Goal: Task Accomplishment & Management: Manage account settings

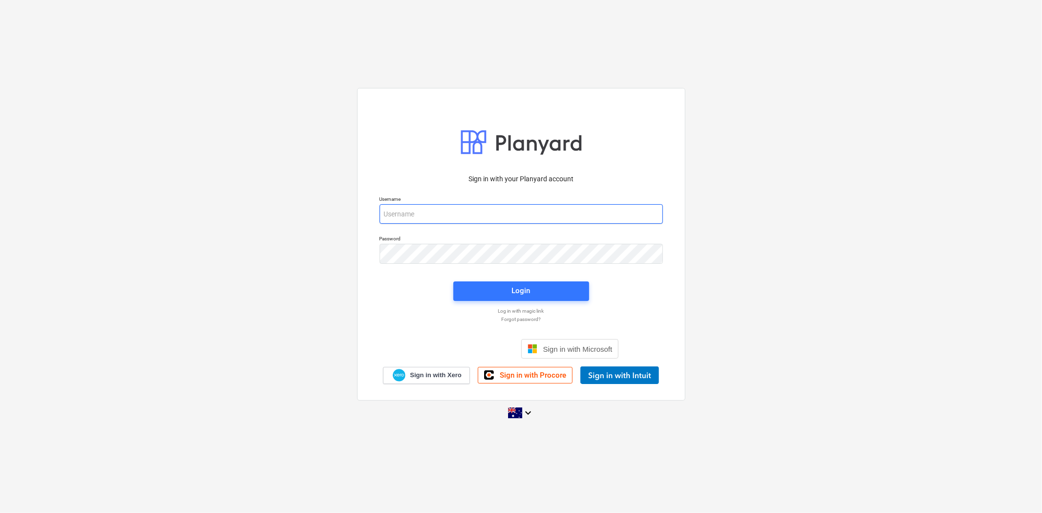
type input "[EMAIL_ADDRESS][DOMAIN_NAME]"
click at [778, 64] on div "Sign in with your Planyard account Username [EMAIL_ADDRESS][DOMAIN_NAME] Passwo…" at bounding box center [521, 256] width 1042 height 513
click at [506, 286] on span "Login" at bounding box center [521, 290] width 112 height 13
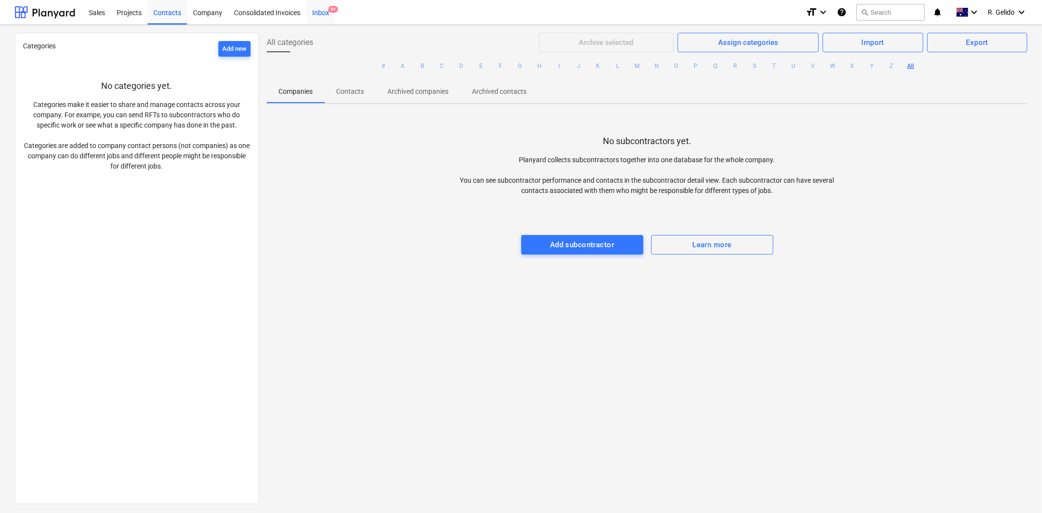
click at [319, 16] on div "Inbox 9+" at bounding box center [320, 12] width 29 height 25
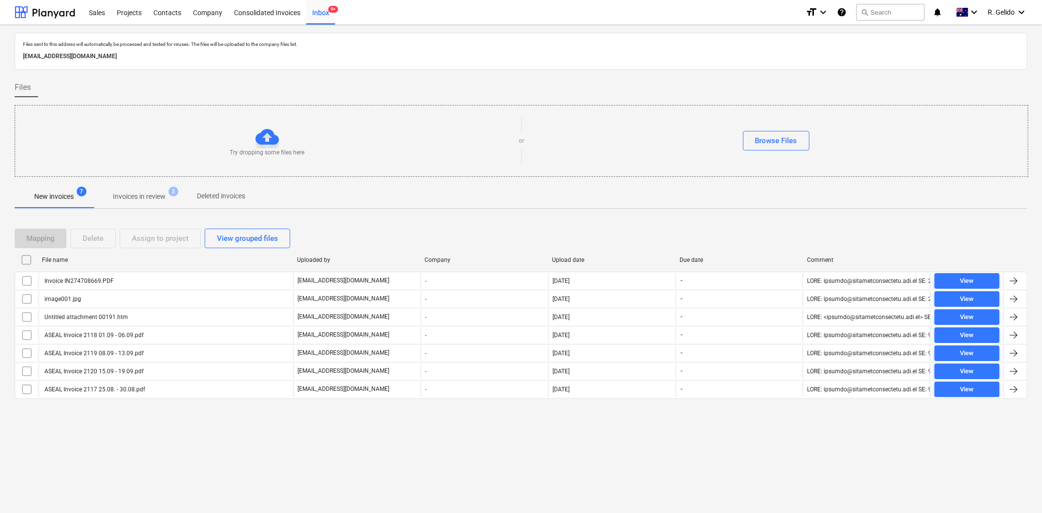
click at [249, 439] on div "Files sent to this address will automatically be processed and tested for virus…" at bounding box center [521, 269] width 1042 height 488
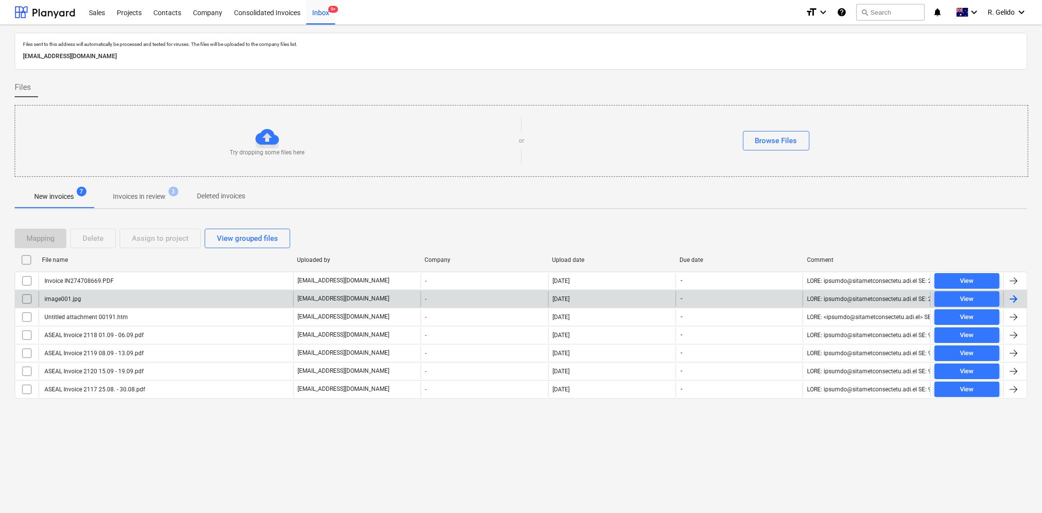
click at [25, 294] on input "checkbox" at bounding box center [27, 299] width 16 height 16
click at [85, 237] on div "Delete" at bounding box center [93, 238] width 21 height 13
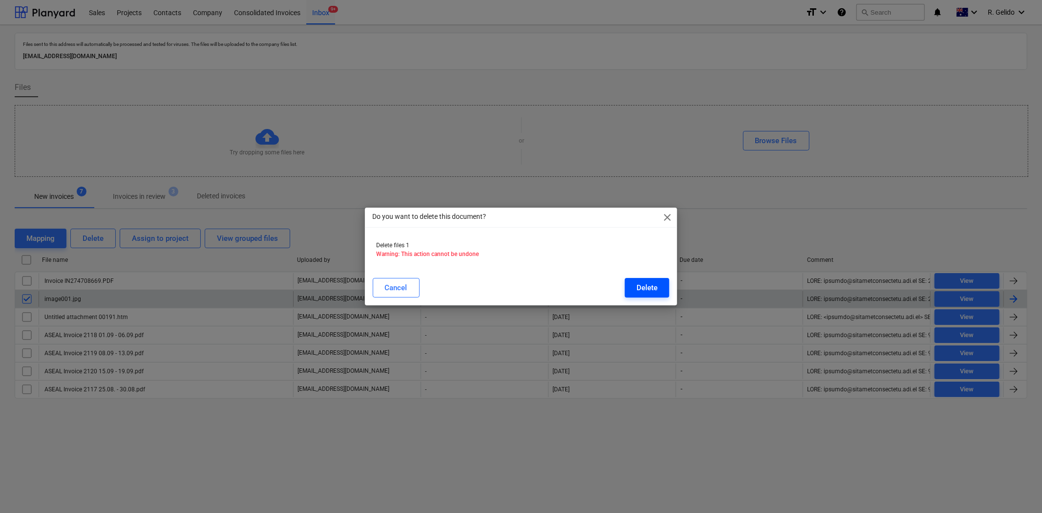
click at [643, 289] on div "Delete" at bounding box center [647, 287] width 21 height 13
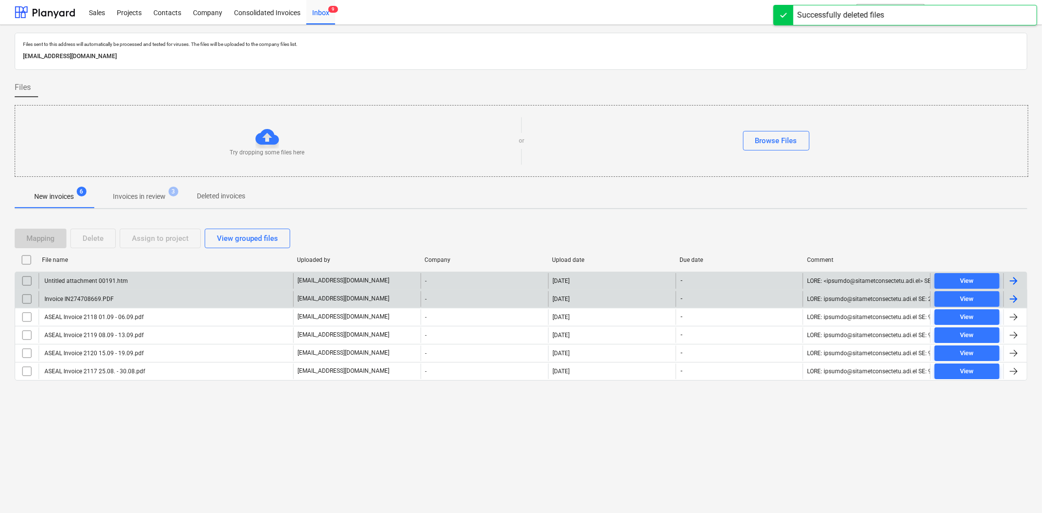
click at [124, 280] on div "Untitled attachment 00191.htm" at bounding box center [85, 281] width 85 height 7
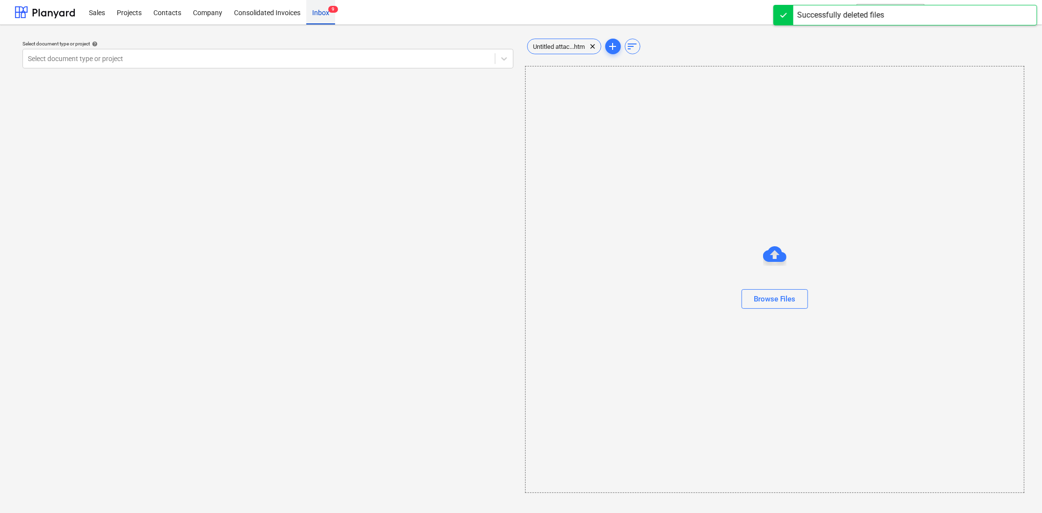
click at [320, 11] on div "Inbox 9" at bounding box center [320, 12] width 29 height 25
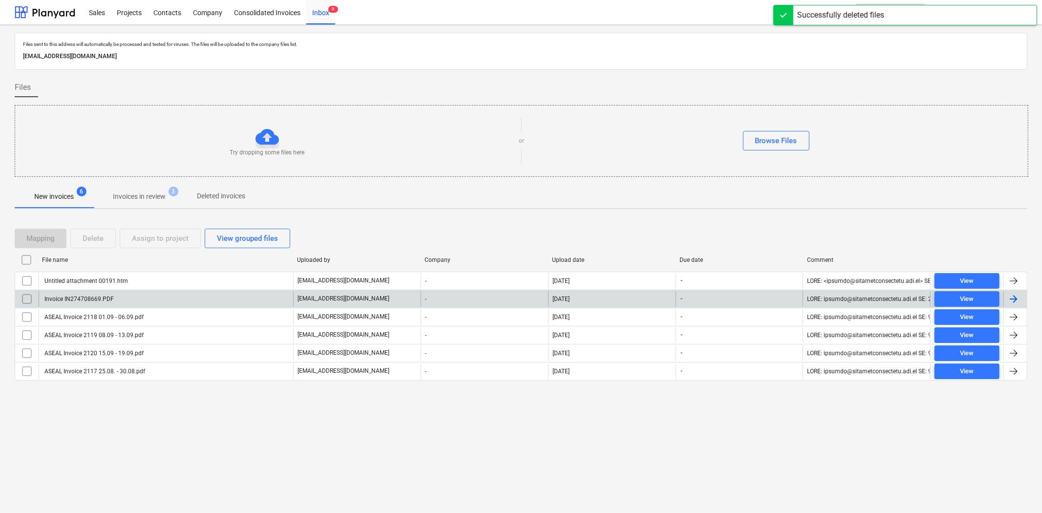
click at [91, 299] on div "Invoice IN274708669.PDF" at bounding box center [78, 299] width 71 height 7
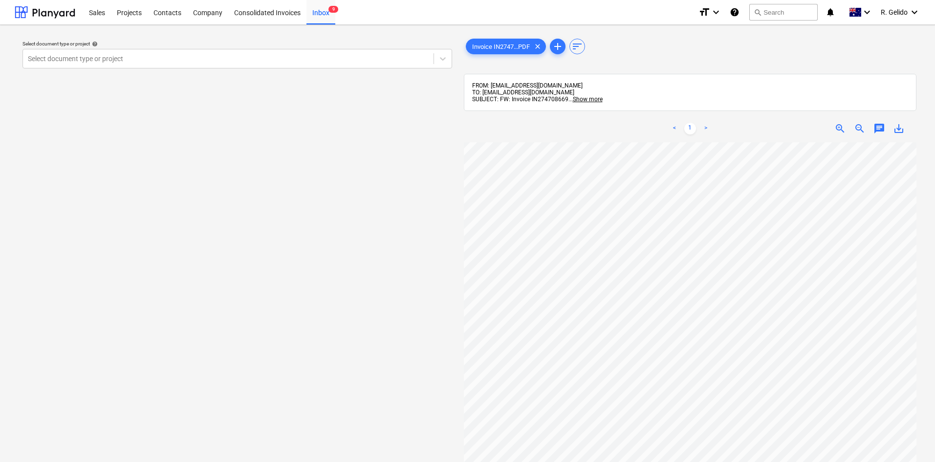
scroll to position [0, 116]
click at [843, 132] on span "zoom_in" at bounding box center [840, 129] width 12 height 12
click at [199, 62] on div at bounding box center [228, 59] width 401 height 10
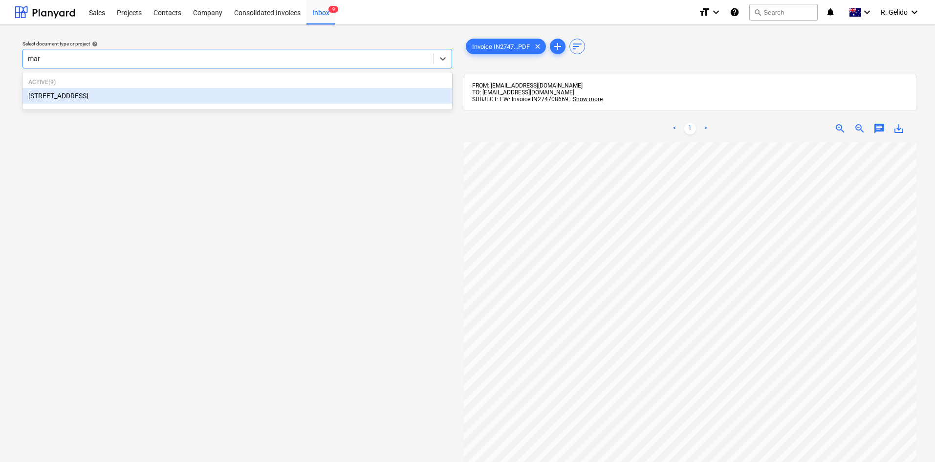
type input "mars"
click at [199, 93] on div "[STREET_ADDRESS]" at bounding box center [236, 96] width 429 height 16
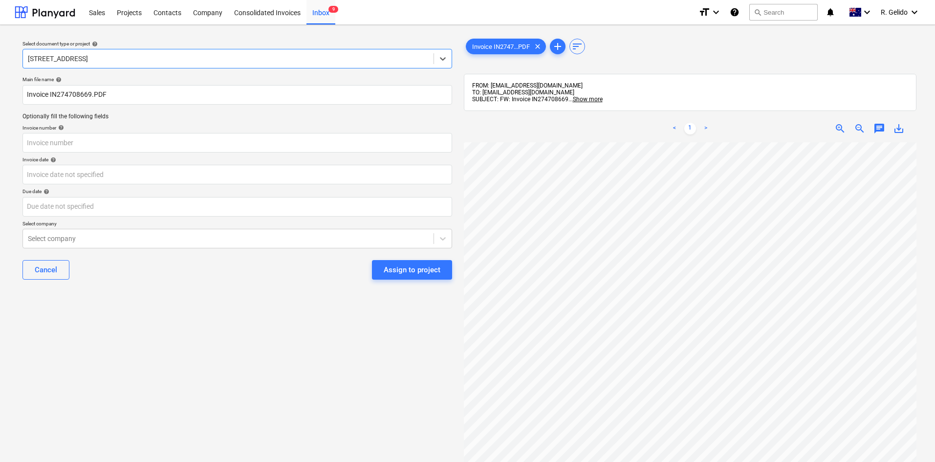
click at [22, 91] on div "Main file name help Invoice IN274708669.PDF Optionally fill the following field…" at bounding box center [237, 181] width 437 height 219
click at [25, 92] on input "Invoice IN274708669.PDF" at bounding box center [236, 95] width 429 height 20
click at [122, 93] on input "[PERSON_NAME] Invoice IN274708669.PDF" at bounding box center [236, 95] width 429 height 20
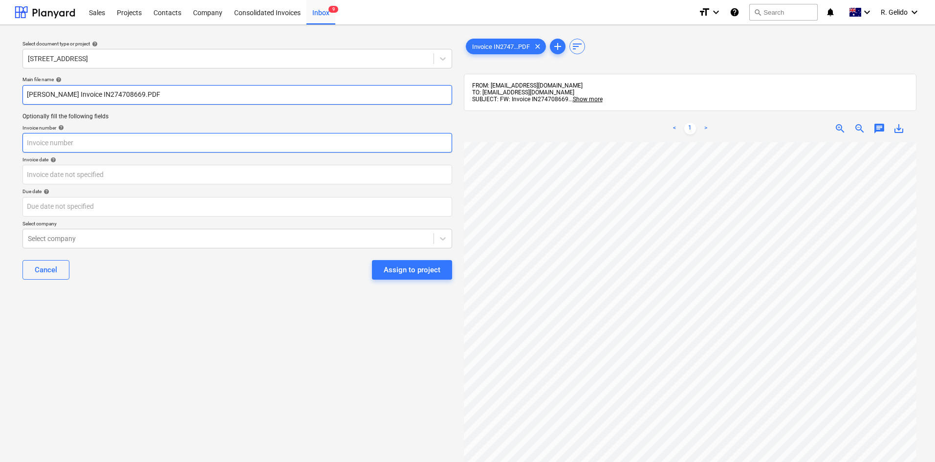
type input "[PERSON_NAME] Invoice IN274708669.PDF"
click at [88, 146] on input "text" at bounding box center [236, 143] width 429 height 20
paste input "IN274708669"
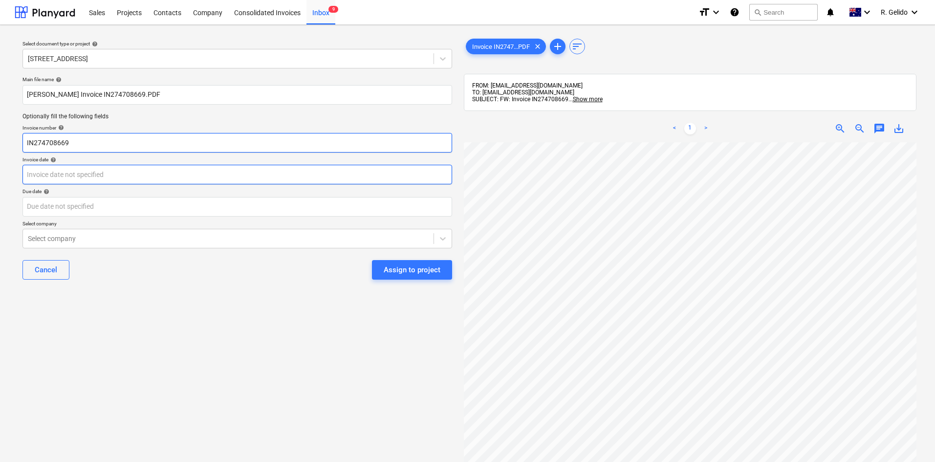
type input "IN274708669"
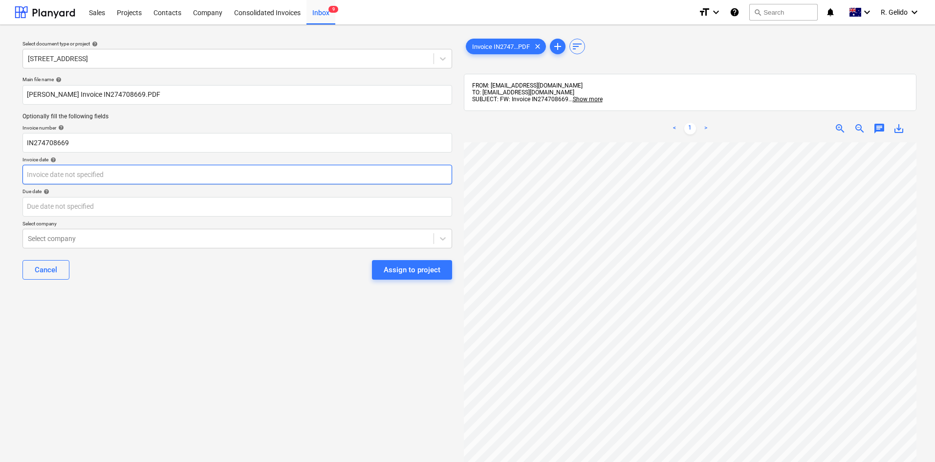
click at [86, 180] on body "Sales Projects Contacts Company Consolidated Invoices Inbox 9 format_size keybo…" at bounding box center [467, 231] width 935 height 462
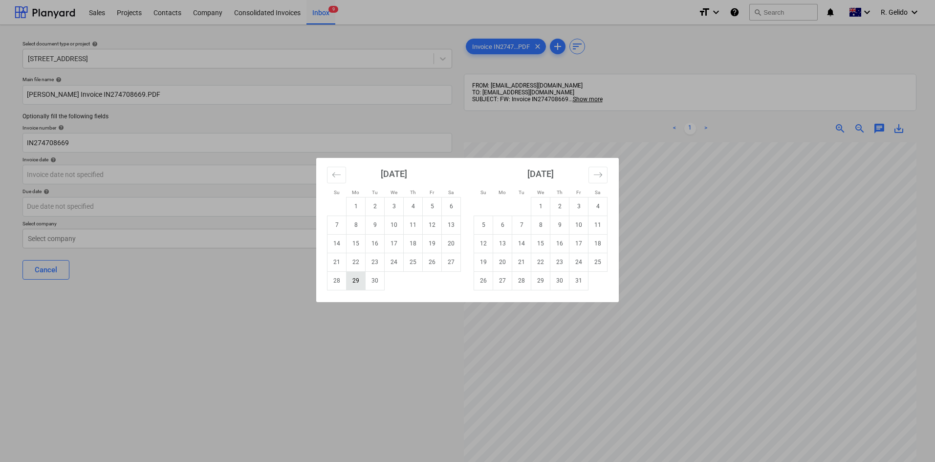
click at [361, 284] on td "29" at bounding box center [355, 280] width 19 height 19
type input "[DATE]"
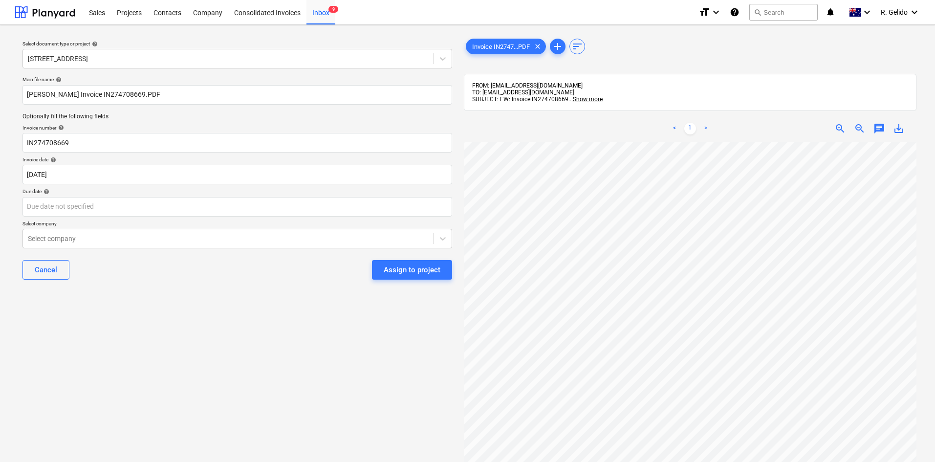
click at [99, 219] on div "Main file name help [PERSON_NAME] Invoice IN274708669.PDF Optionally fill the f…" at bounding box center [237, 181] width 437 height 219
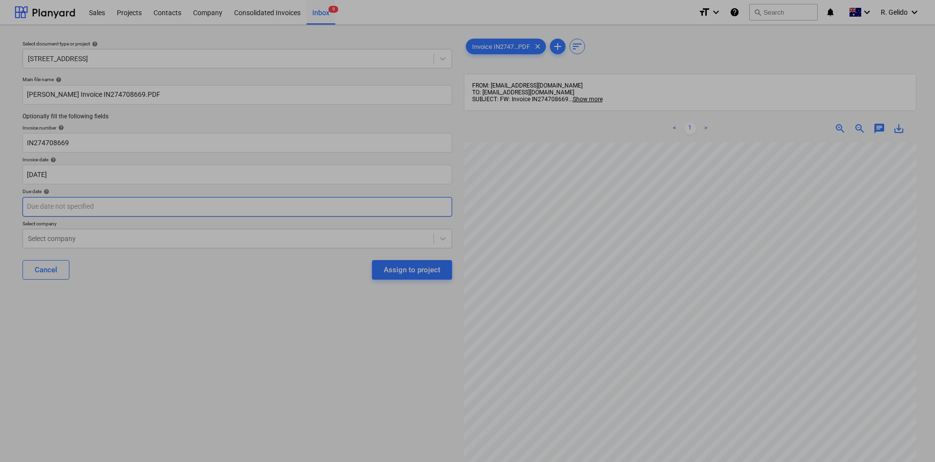
click at [97, 209] on body "Sales Projects Contacts Company Consolidated Invoices Inbox 9 format_size keybo…" at bounding box center [467, 231] width 935 height 462
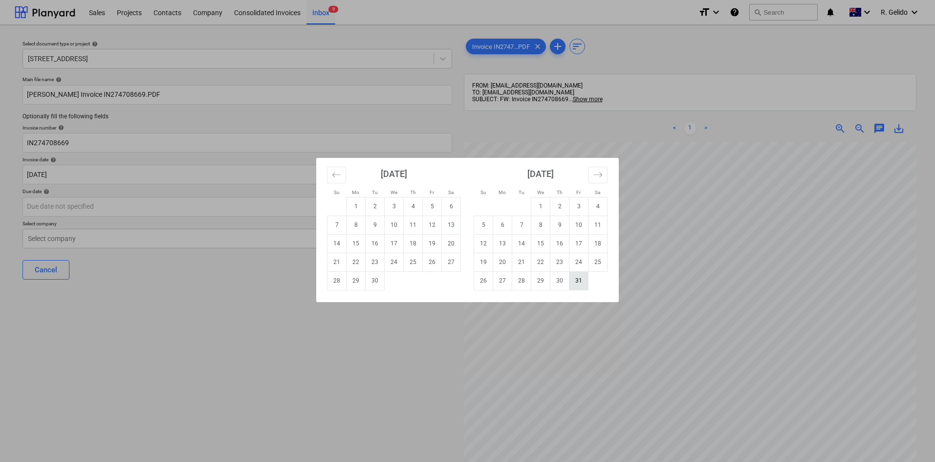
click at [571, 283] on td "31" at bounding box center [578, 280] width 19 height 19
type input "[DATE]"
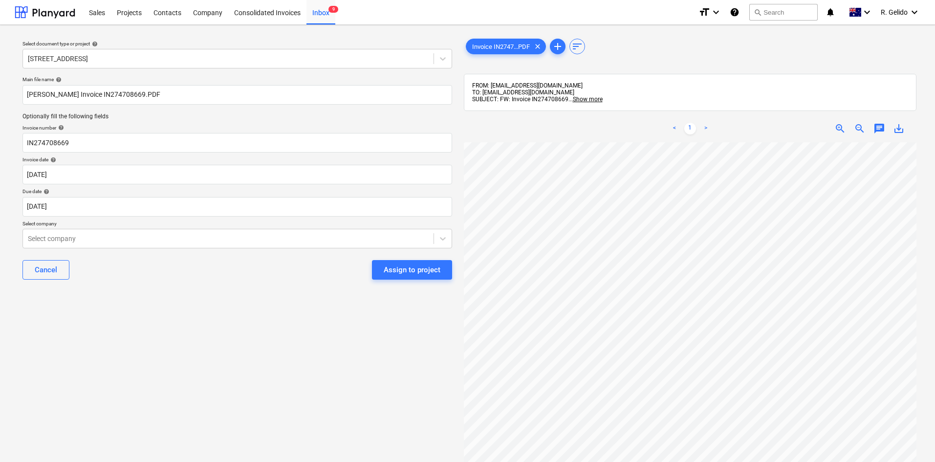
click at [199, 251] on div "Main file name help [PERSON_NAME] Invoice IN274708669.PDF Optionally fill the f…" at bounding box center [237, 181] width 437 height 219
click at [194, 241] on div at bounding box center [228, 239] width 401 height 10
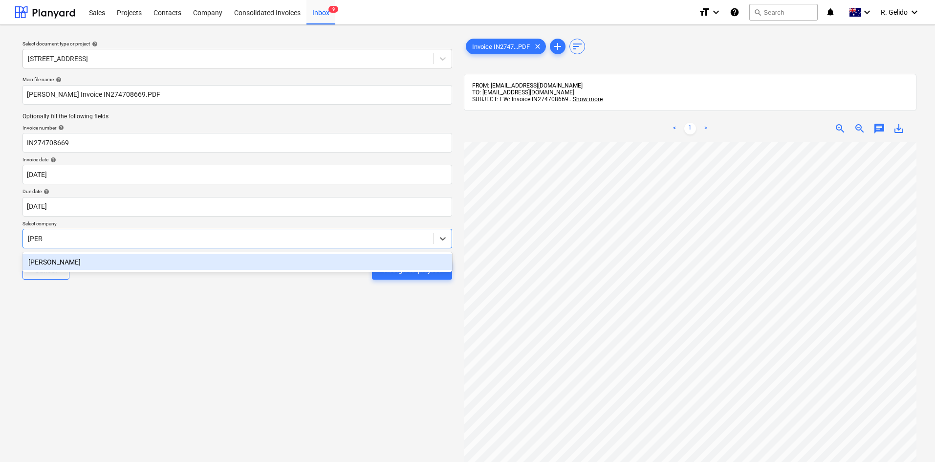
type input "[PERSON_NAME]"
click at [205, 259] on div "[PERSON_NAME]" at bounding box center [236, 262] width 429 height 16
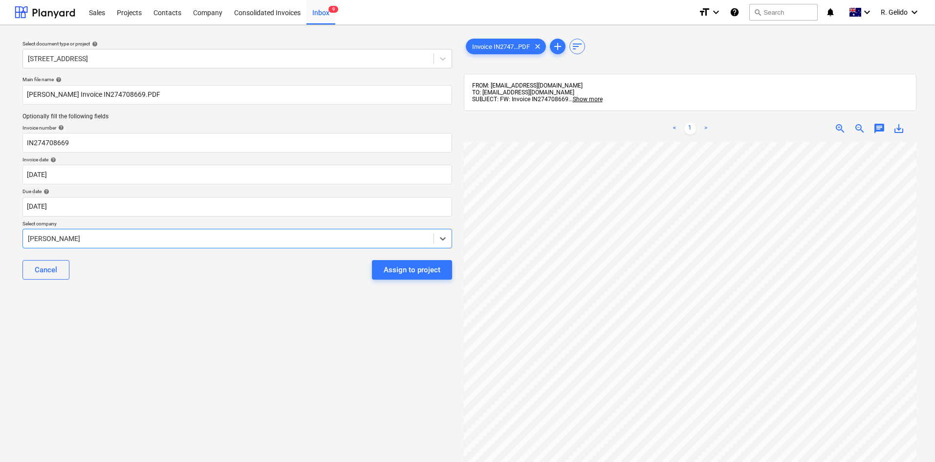
click at [217, 268] on div "Cancel Assign to project" at bounding box center [236, 269] width 429 height 35
click at [419, 269] on div "Assign to project" at bounding box center [412, 269] width 57 height 13
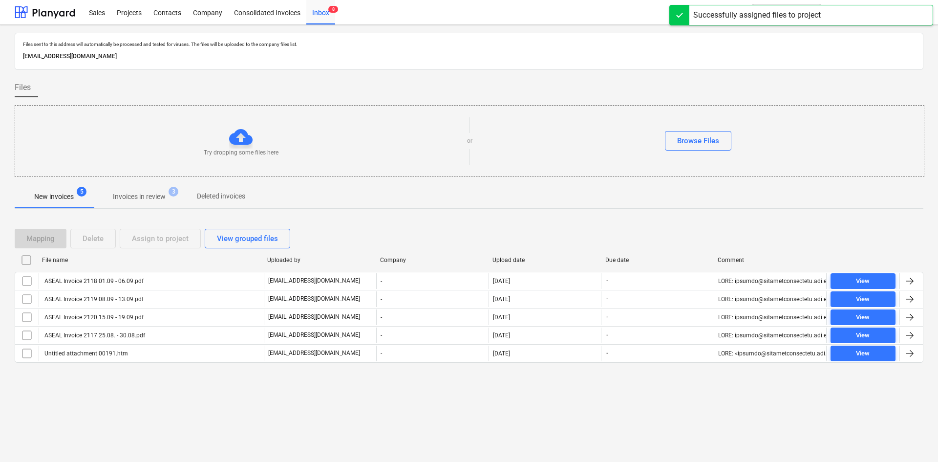
click at [189, 374] on div "Mapping Delete Assign to project View grouped files File name Uploaded by Compa…" at bounding box center [469, 299] width 909 height 165
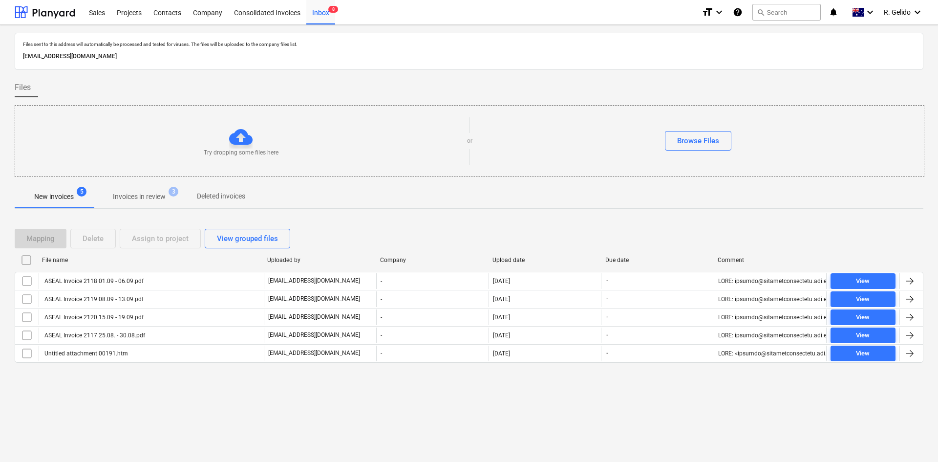
click at [732, 438] on div "Files sent to this address will automatically be processed and tested for virus…" at bounding box center [469, 243] width 938 height 437
click at [127, 12] on div "Projects" at bounding box center [129, 12] width 37 height 25
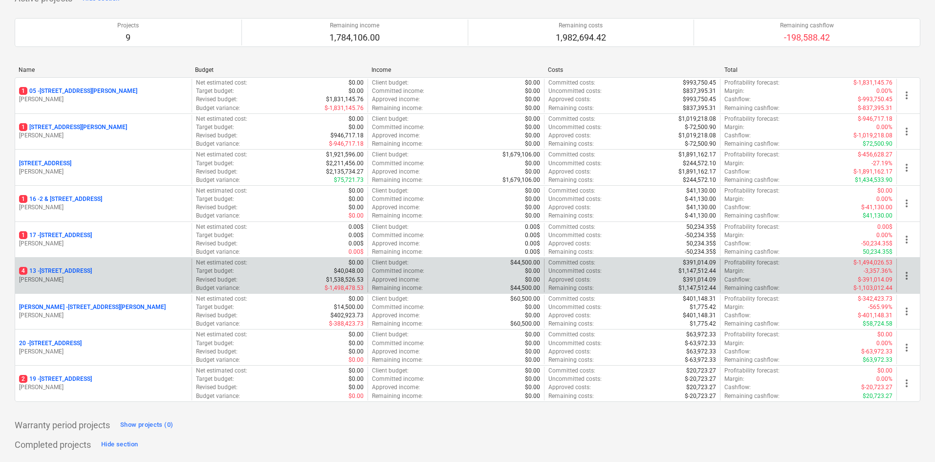
scroll to position [98, 0]
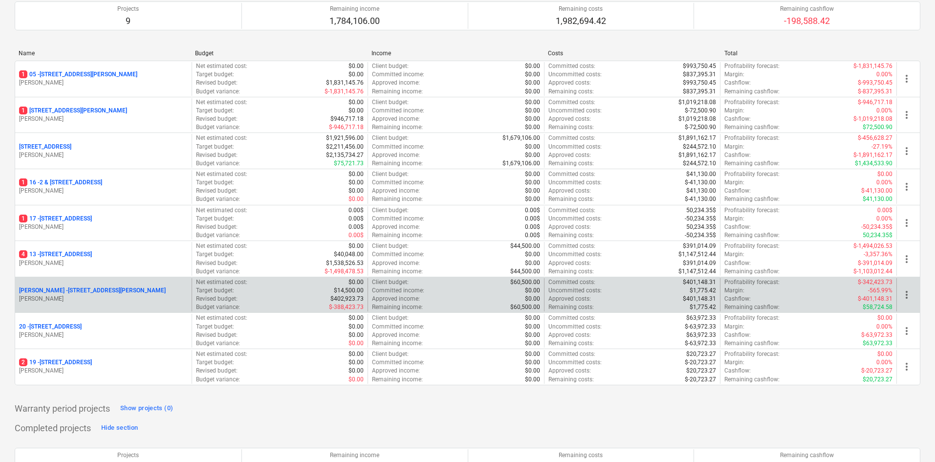
click at [77, 291] on p "[PERSON_NAME] - [STREET_ADDRESS][PERSON_NAME]" at bounding box center [92, 290] width 147 height 8
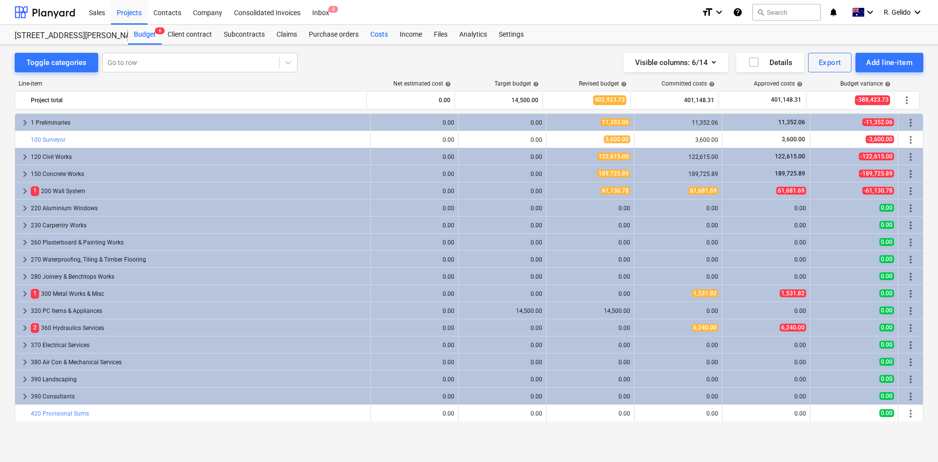
click at [379, 36] on div "Costs" at bounding box center [378, 35] width 29 height 20
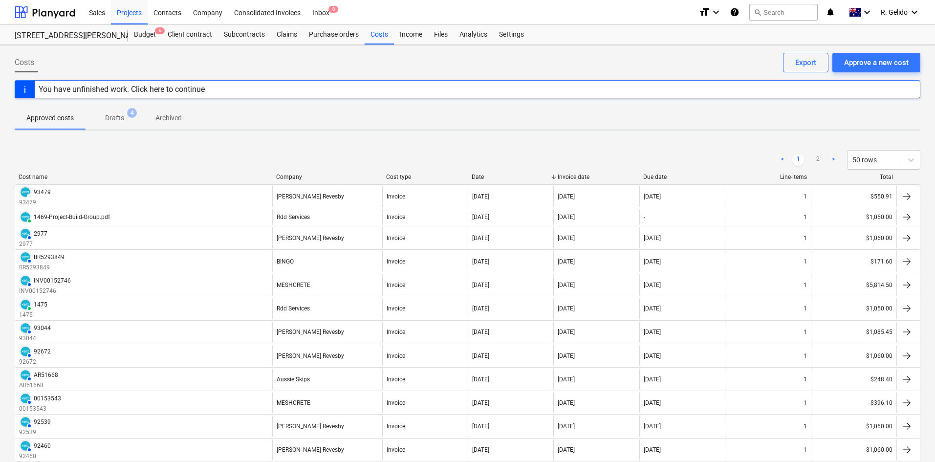
scroll to position [261, 0]
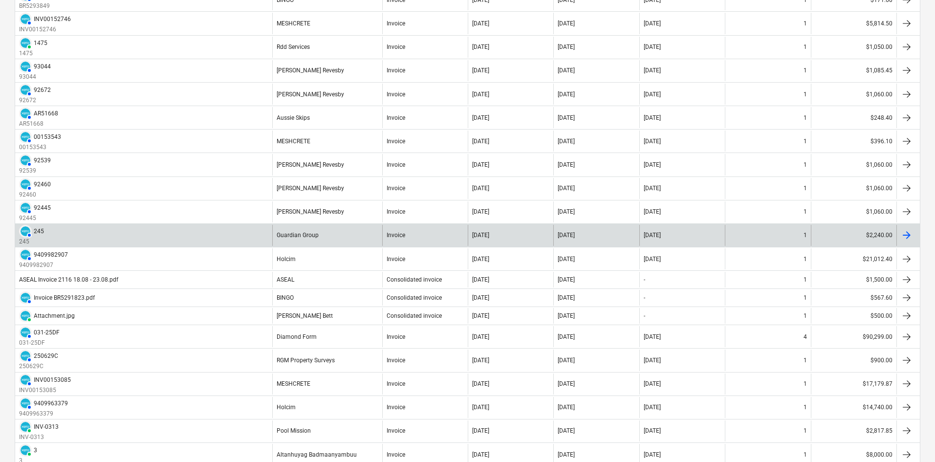
drag, startPoint x: 450, startPoint y: 175, endPoint x: 902, endPoint y: 235, distance: 455.5
click at [902, 235] on div at bounding box center [906, 235] width 12 height 12
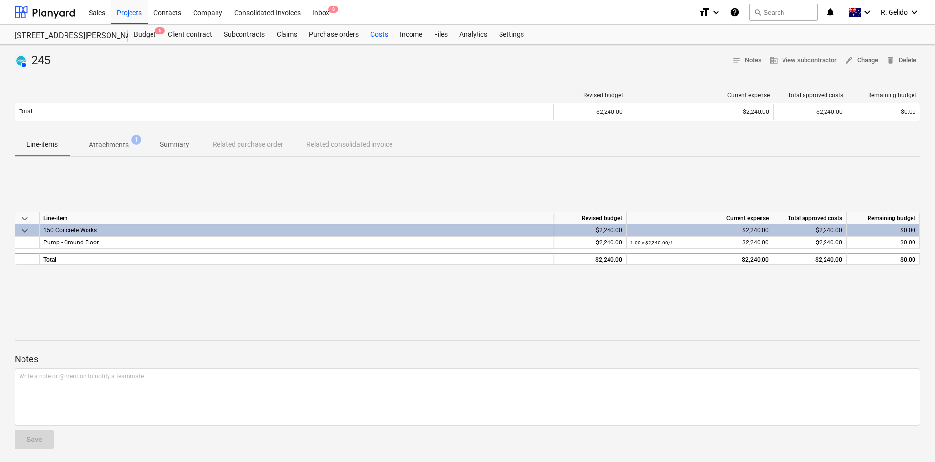
click at [128, 149] on p "Attachments" at bounding box center [109, 145] width 40 height 10
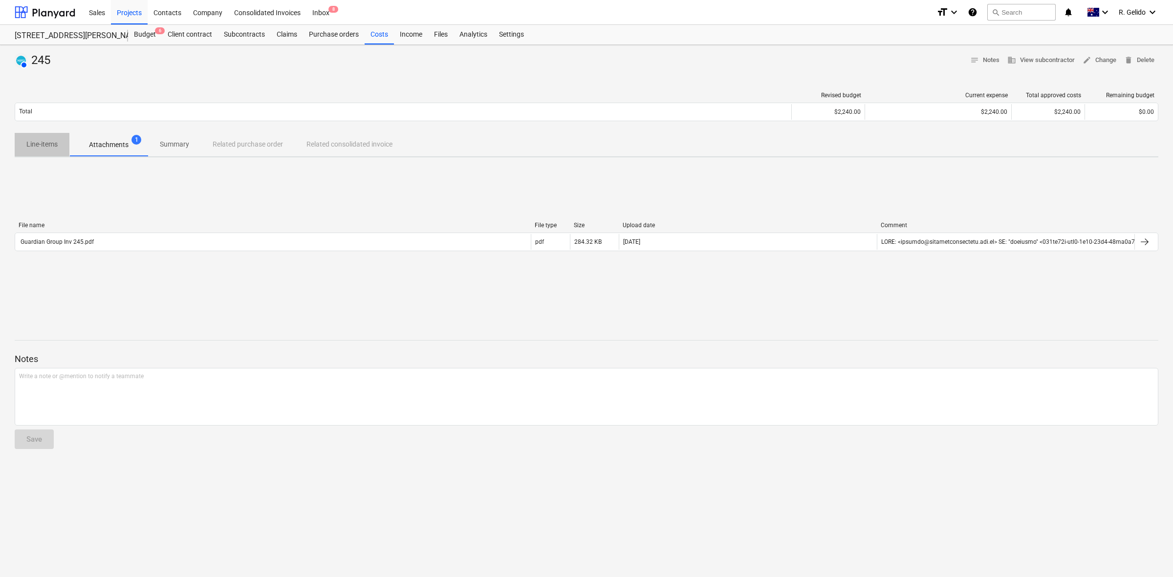
click at [38, 148] on p "Line-items" at bounding box center [41, 144] width 31 height 10
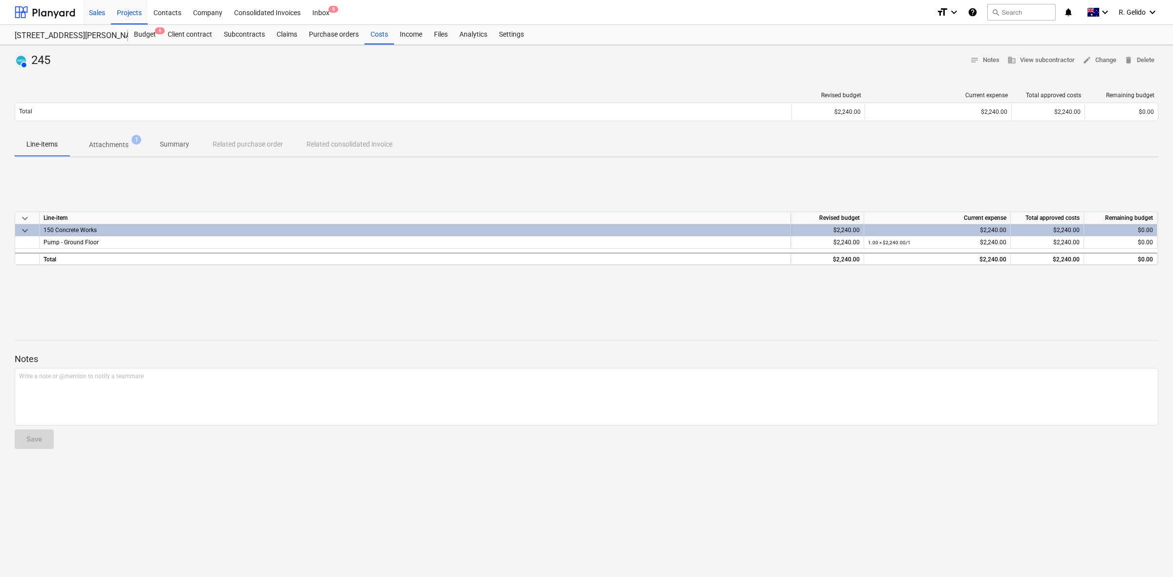
click at [100, 13] on div "Sales" at bounding box center [97, 12] width 28 height 25
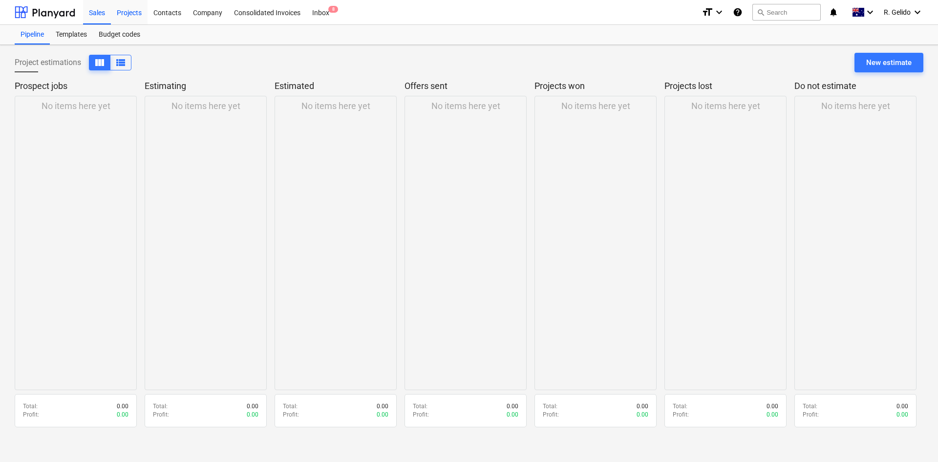
click at [124, 13] on div "Projects" at bounding box center [129, 12] width 37 height 25
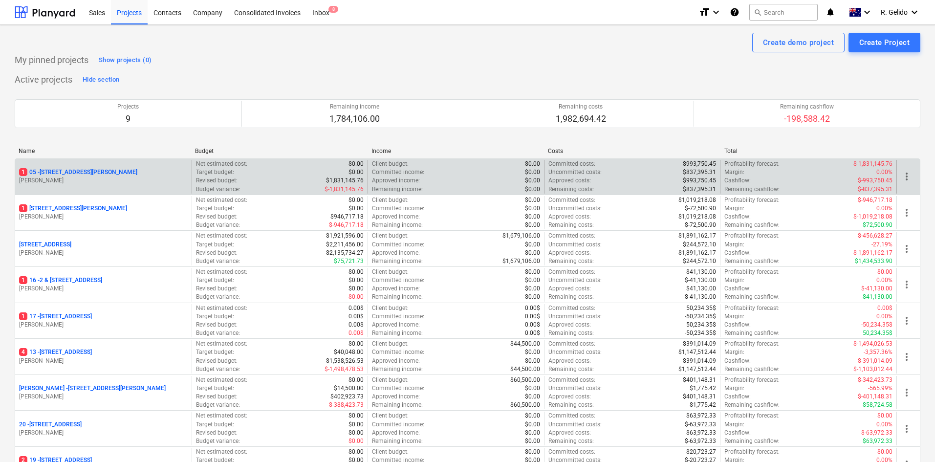
click at [91, 172] on p "[STREET_ADDRESS][PERSON_NAME]" at bounding box center [78, 172] width 118 height 8
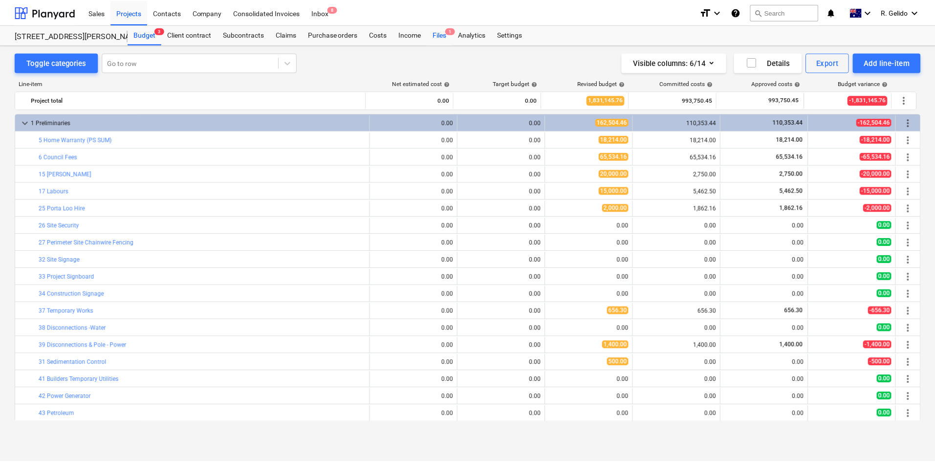
scroll to position [44, 0]
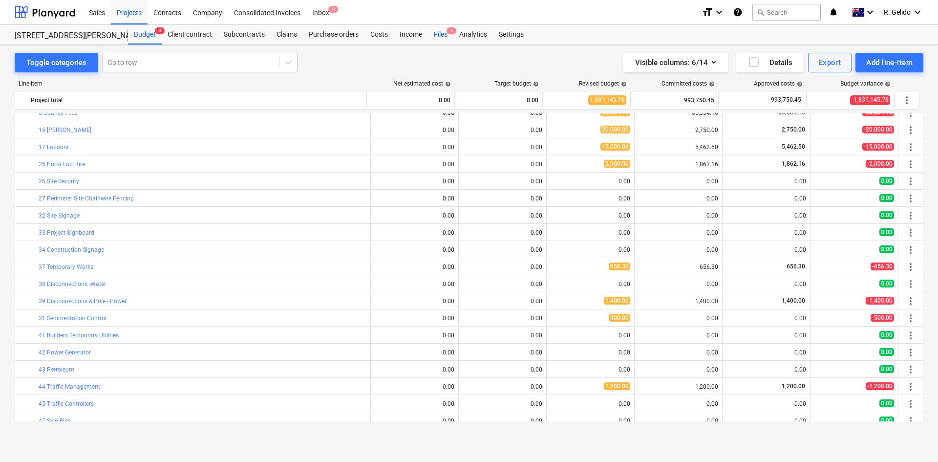
click at [443, 33] on div "Files 1" at bounding box center [440, 35] width 25 height 20
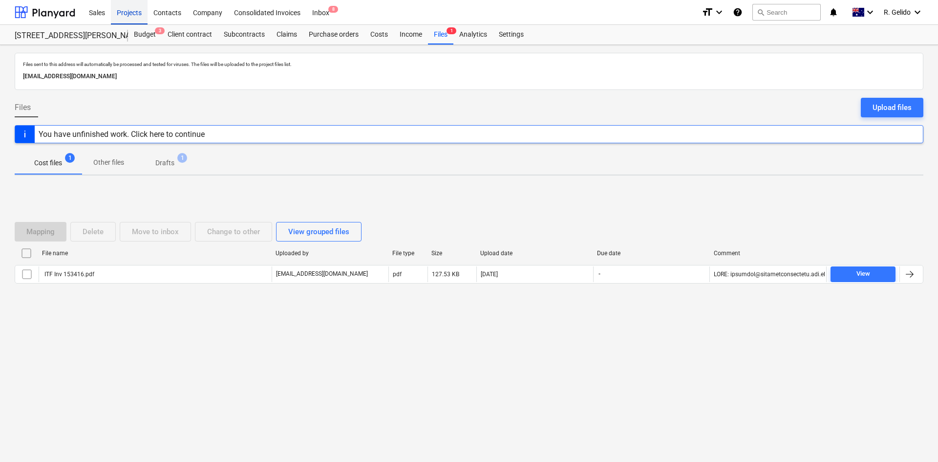
click at [120, 17] on div "Projects" at bounding box center [129, 12] width 37 height 25
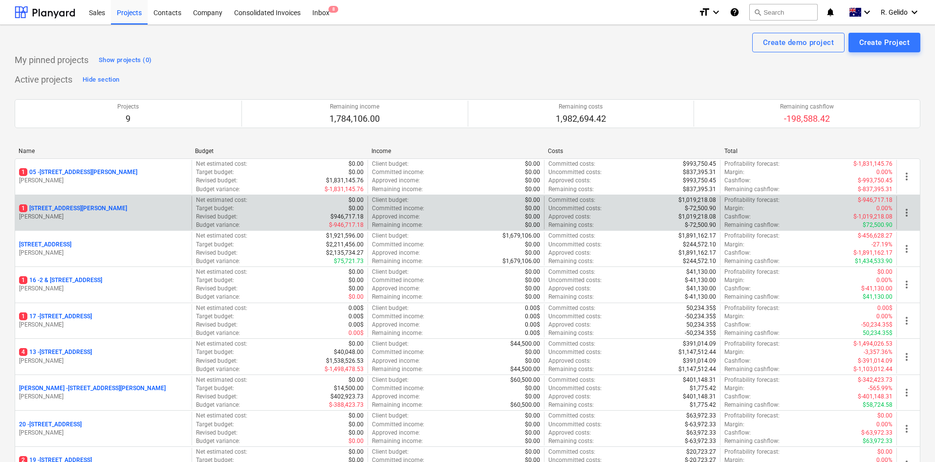
click at [50, 208] on p "[STREET_ADDRESS][PERSON_NAME]" at bounding box center [73, 208] width 108 height 8
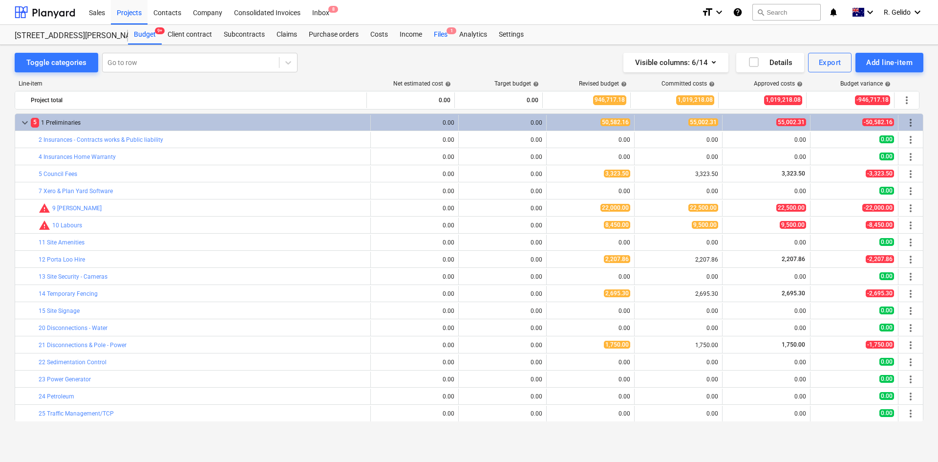
click at [446, 29] on div "Files 1" at bounding box center [440, 35] width 25 height 20
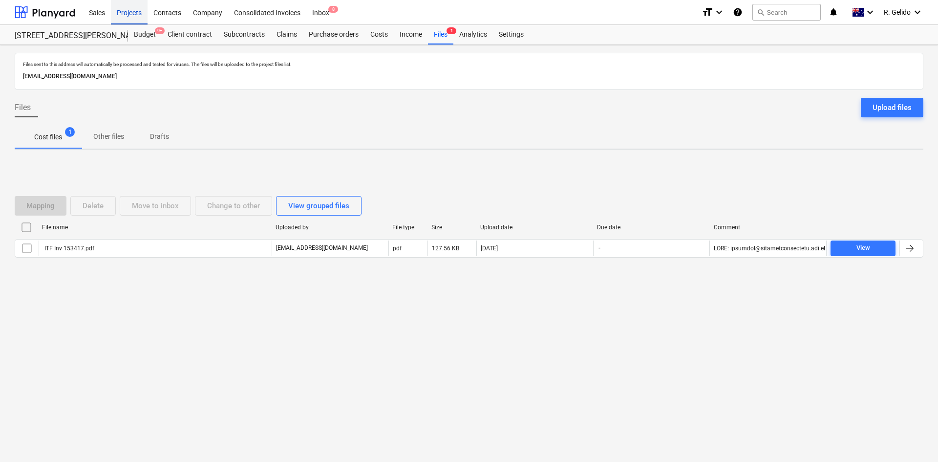
click at [120, 14] on div "Projects" at bounding box center [129, 12] width 37 height 25
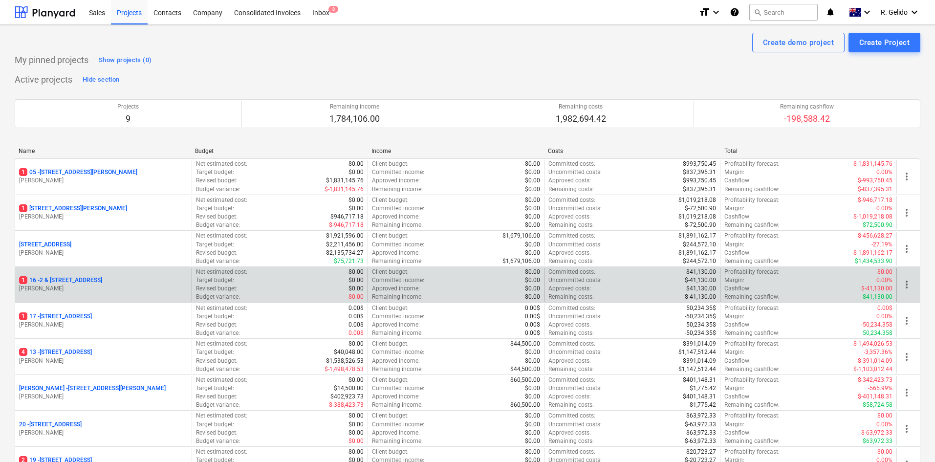
click at [58, 279] on p "1 16 - 2 & [STREET_ADDRESS]" at bounding box center [60, 280] width 83 height 8
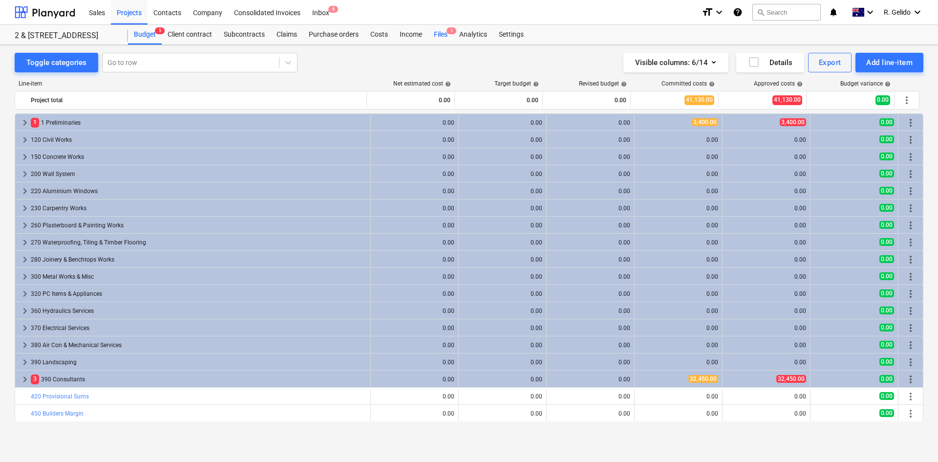
click at [440, 35] on div "Files 1" at bounding box center [440, 35] width 25 height 20
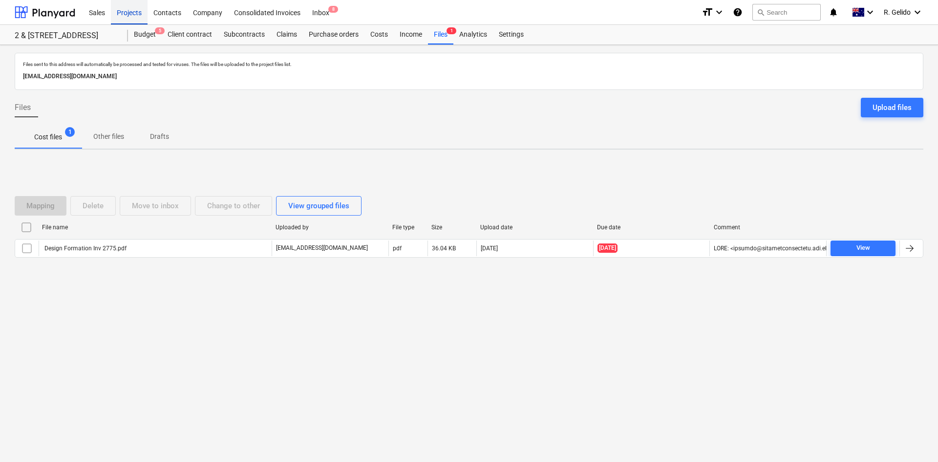
click at [129, 10] on div "Projects" at bounding box center [129, 12] width 37 height 25
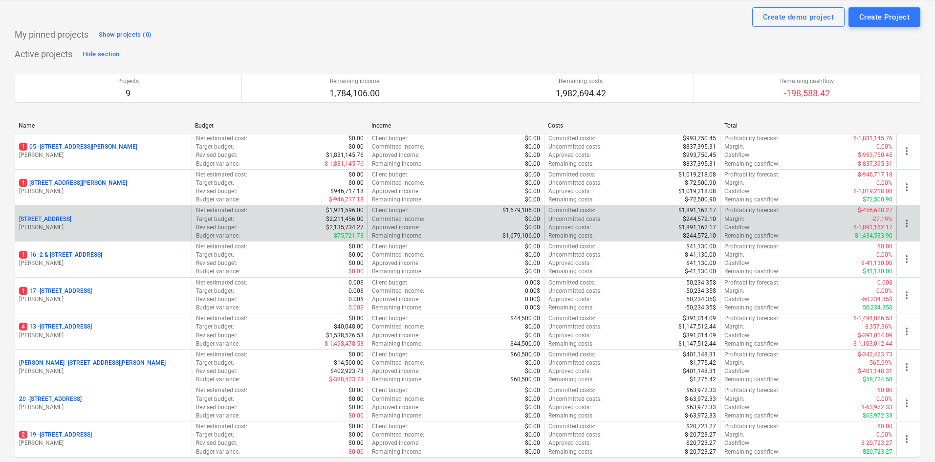
scroll to position [98, 0]
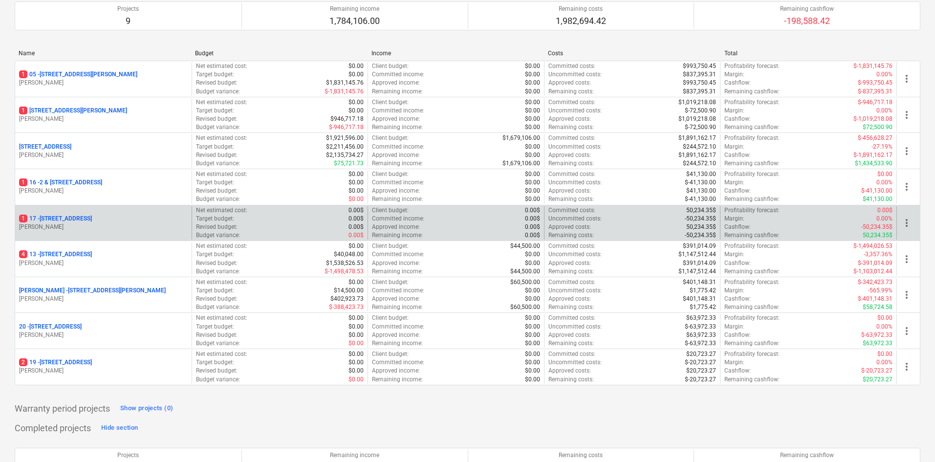
click at [67, 218] on p "[STREET_ADDRESS]" at bounding box center [55, 218] width 73 height 8
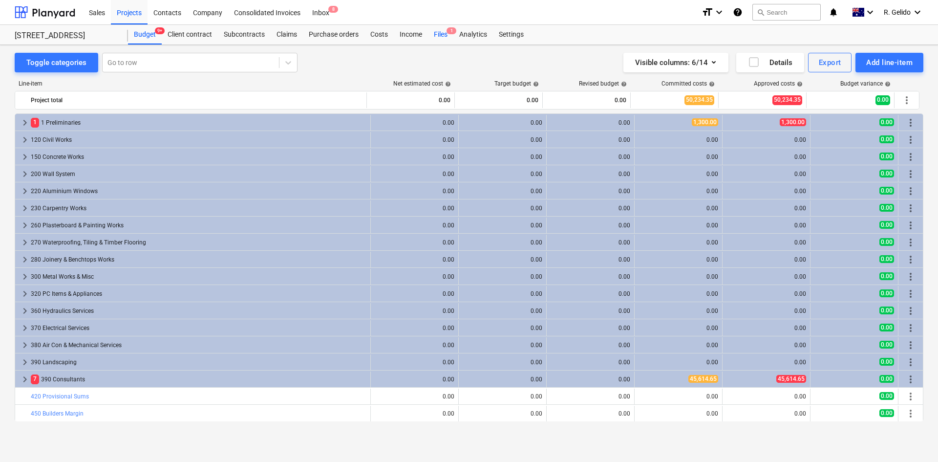
click at [442, 32] on div "Files 1" at bounding box center [440, 35] width 25 height 20
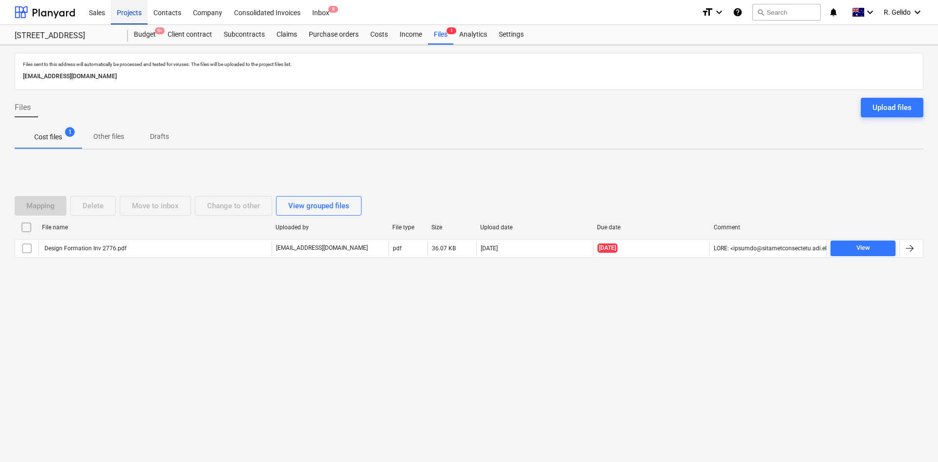
click at [127, 14] on div "Projects" at bounding box center [129, 12] width 37 height 25
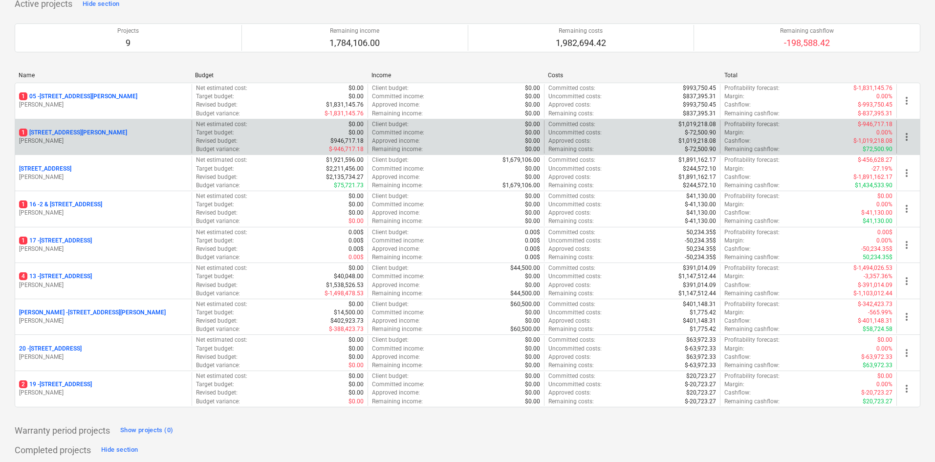
scroll to position [98, 0]
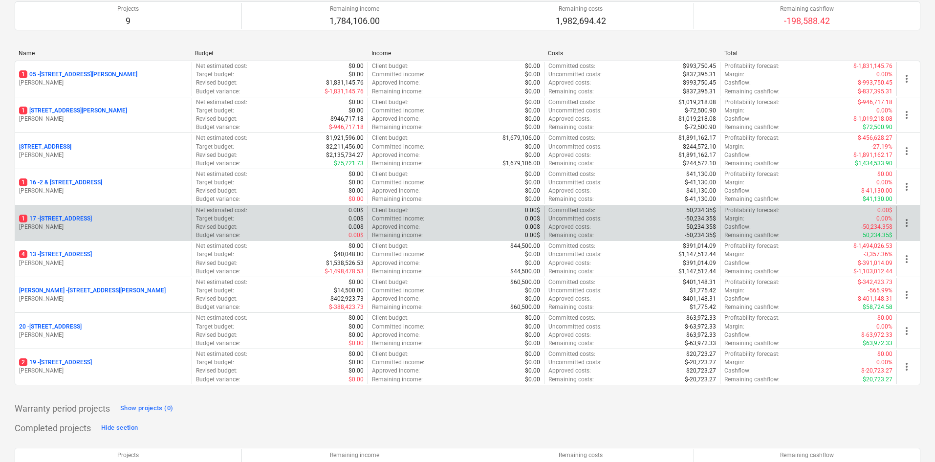
click at [68, 216] on p "[STREET_ADDRESS]" at bounding box center [55, 218] width 73 height 8
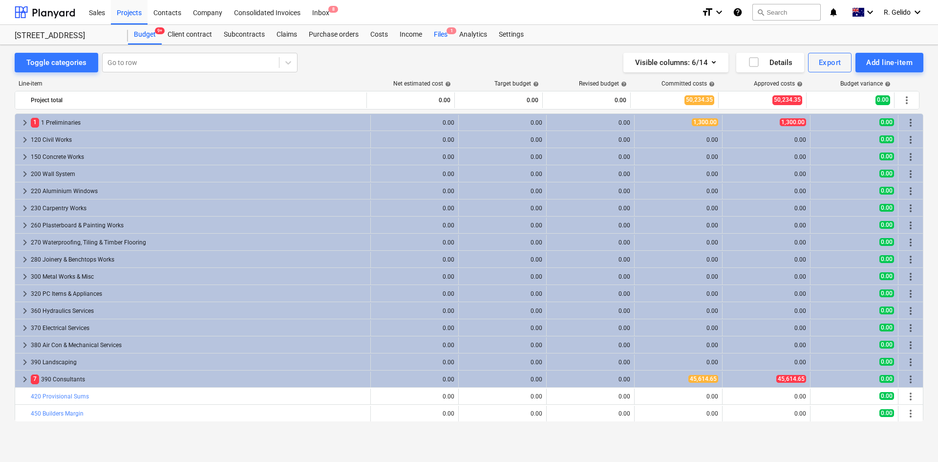
click at [447, 32] on span "1" at bounding box center [452, 30] width 10 height 7
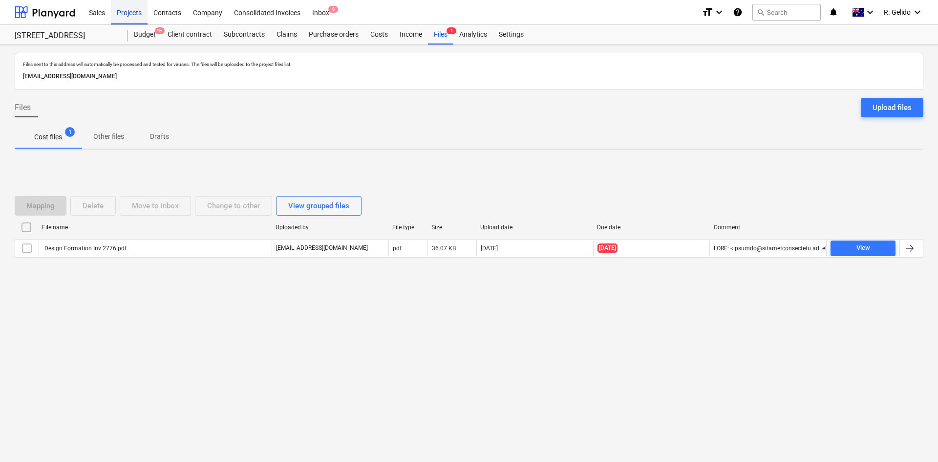
click at [121, 16] on div "Projects" at bounding box center [129, 12] width 37 height 25
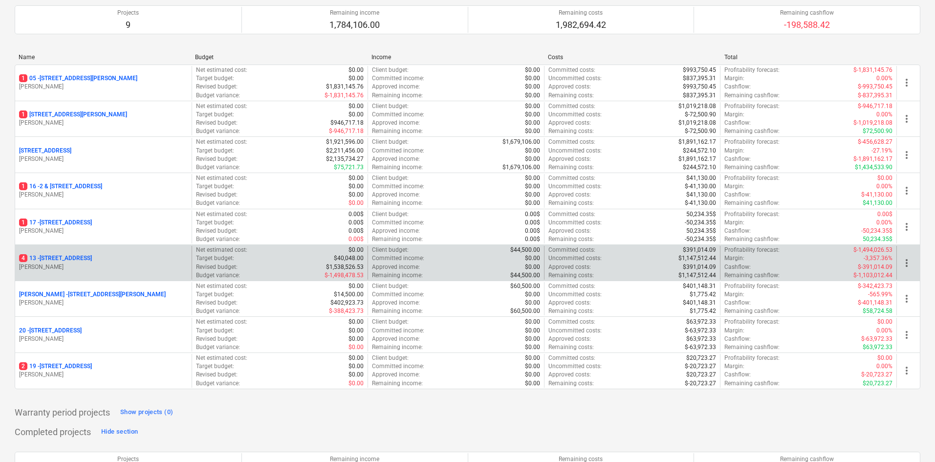
scroll to position [147, 0]
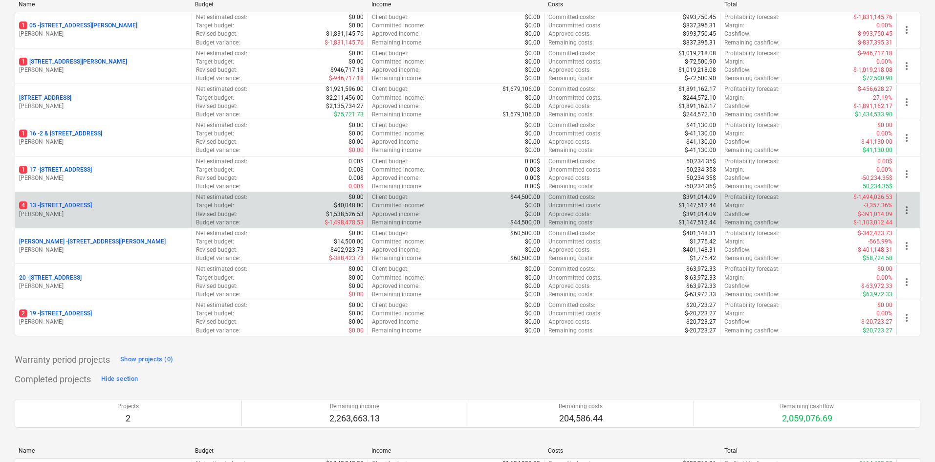
click at [72, 206] on p "4 [STREET_ADDRESS]" at bounding box center [55, 205] width 73 height 8
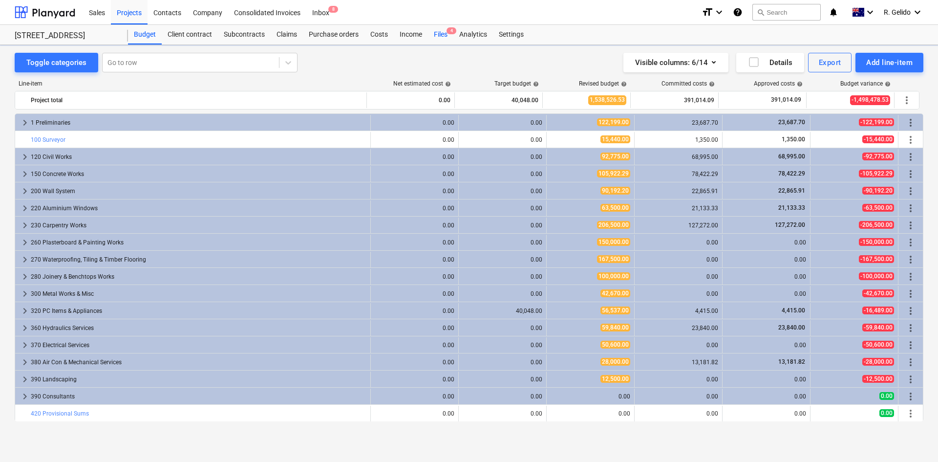
click at [444, 33] on div "Files 4" at bounding box center [440, 35] width 25 height 20
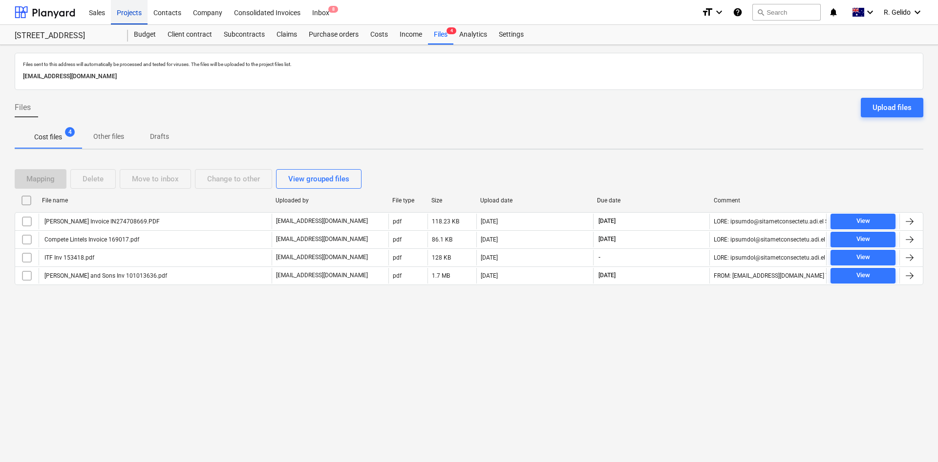
click at [121, 12] on div "Projects" at bounding box center [129, 12] width 37 height 25
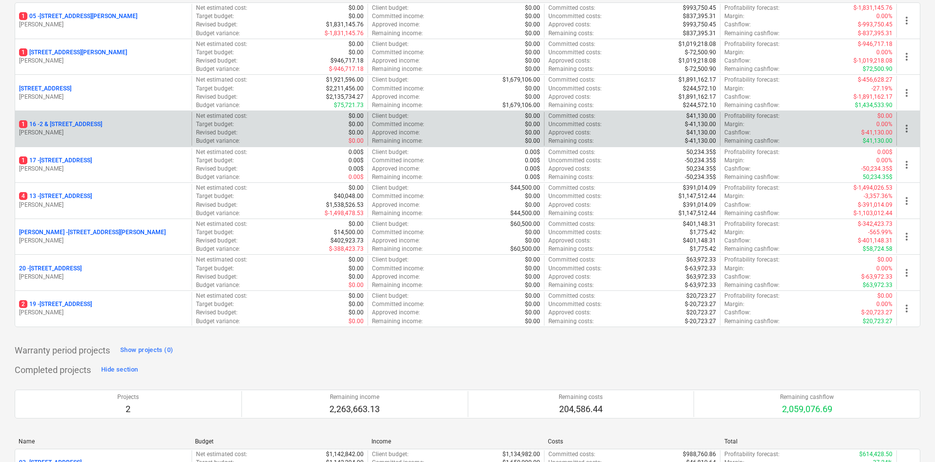
scroll to position [195, 0]
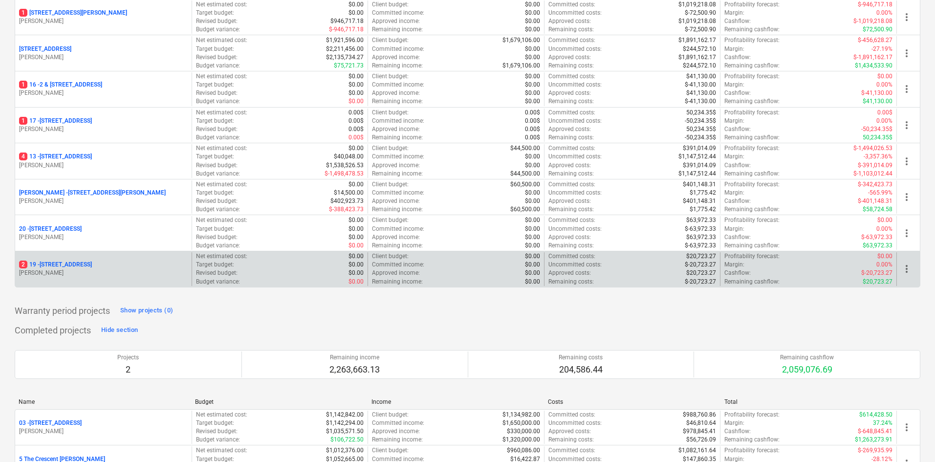
click at [89, 266] on p "2 [STREET_ADDRESS]" at bounding box center [55, 264] width 73 height 8
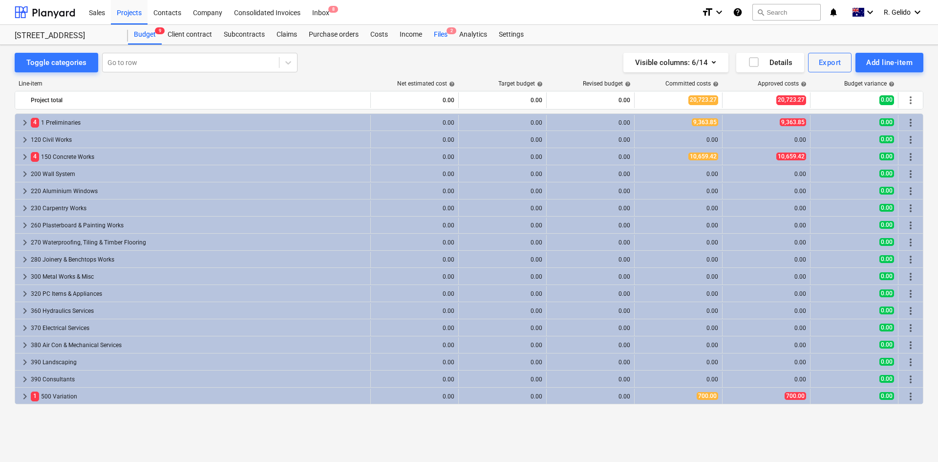
click at [442, 34] on div "Files 2" at bounding box center [440, 35] width 25 height 20
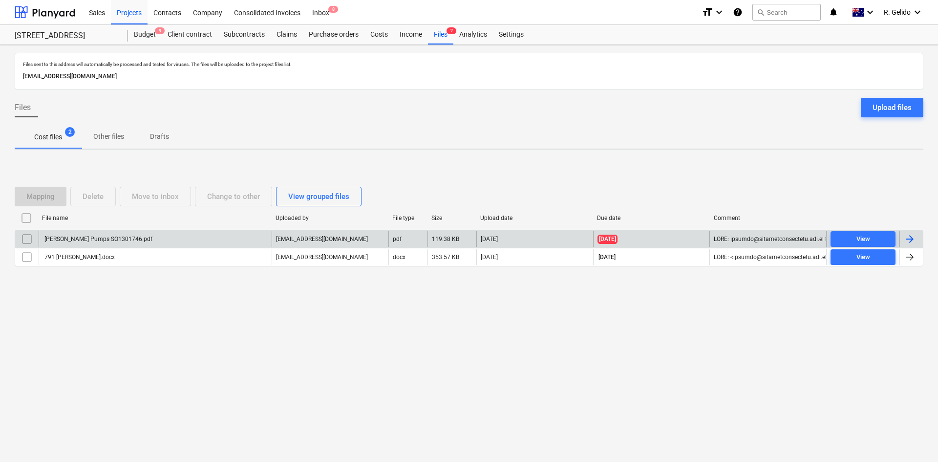
click at [149, 242] on div "[PERSON_NAME] Pumps SO1301746.pdf" at bounding box center [155, 239] width 233 height 16
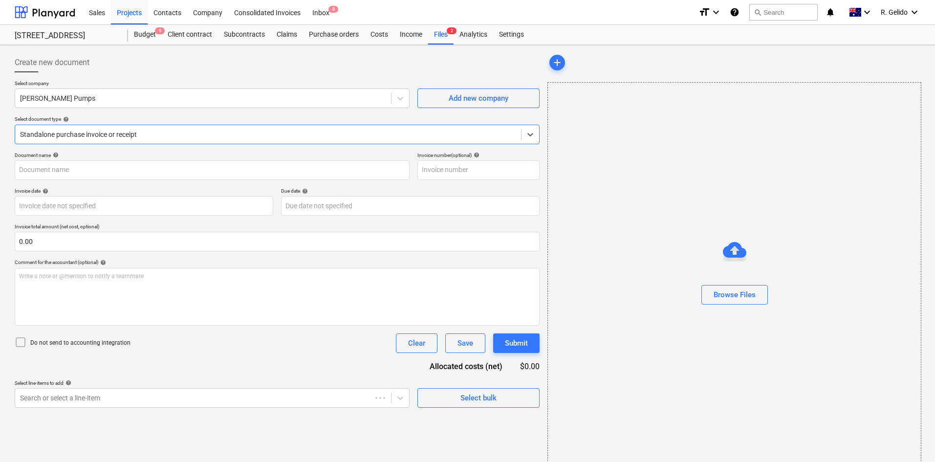
type input "SO1301746"
type input "[DATE]"
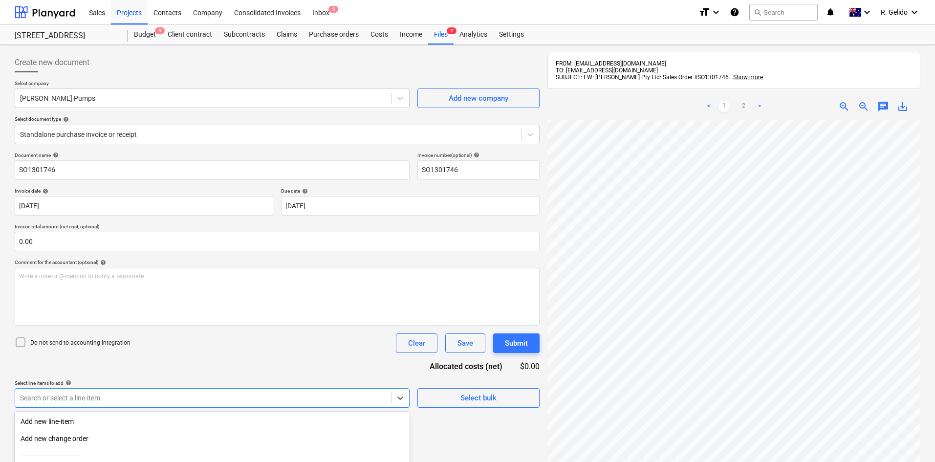
scroll to position [102, 0]
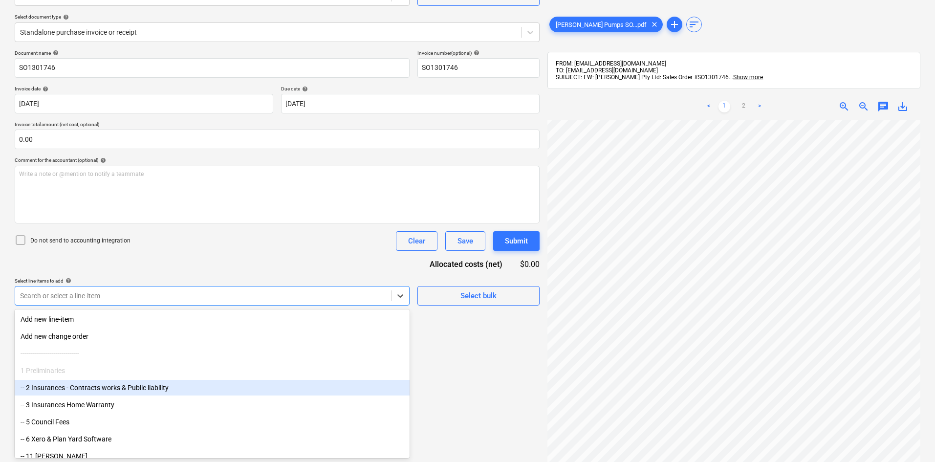
click at [336, 360] on body "Sales Projects Contacts Company Consolidated Invoices Inbox 8 format_size keybo…" at bounding box center [467, 129] width 935 height 462
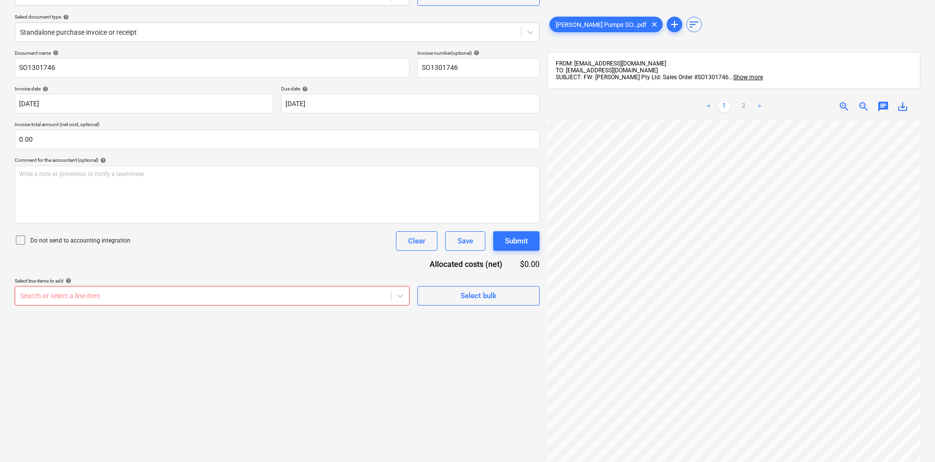
click at [463, 391] on div "Create new document Select company [PERSON_NAME] Pumps Add new company Select d…" at bounding box center [277, 221] width 533 height 548
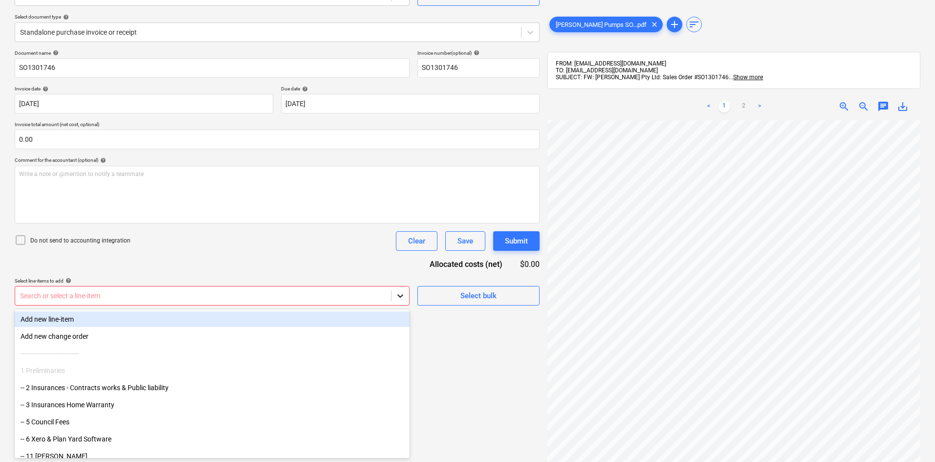
click at [395, 293] on div at bounding box center [400, 296] width 18 height 18
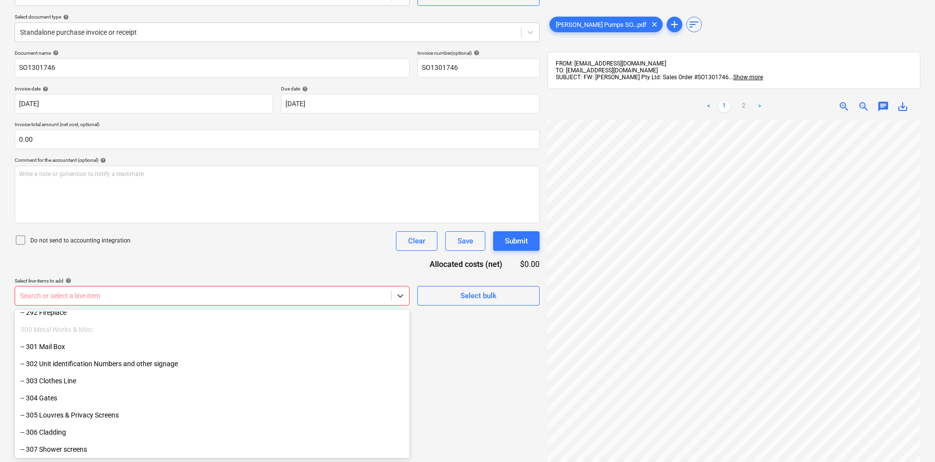
scroll to position [2150, 0]
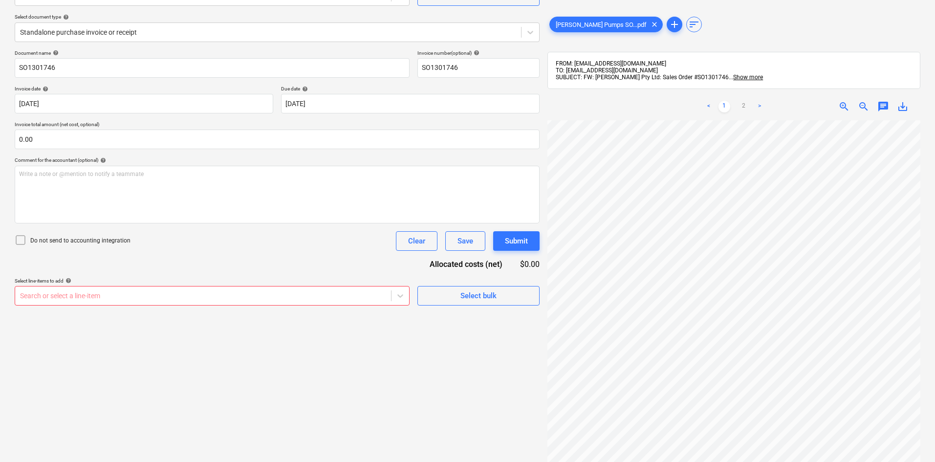
click at [254, 381] on div "Create new document Select company [PERSON_NAME] Pumps Add new company Select d…" at bounding box center [277, 221] width 533 height 548
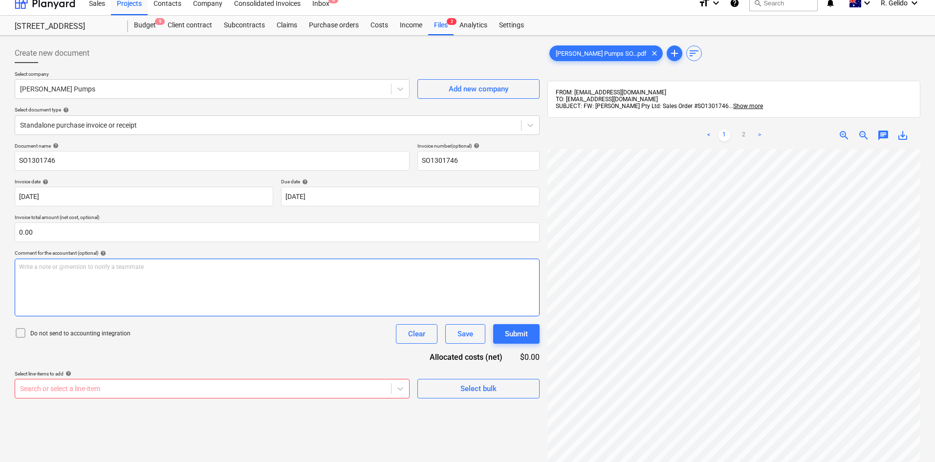
scroll to position [0, 0]
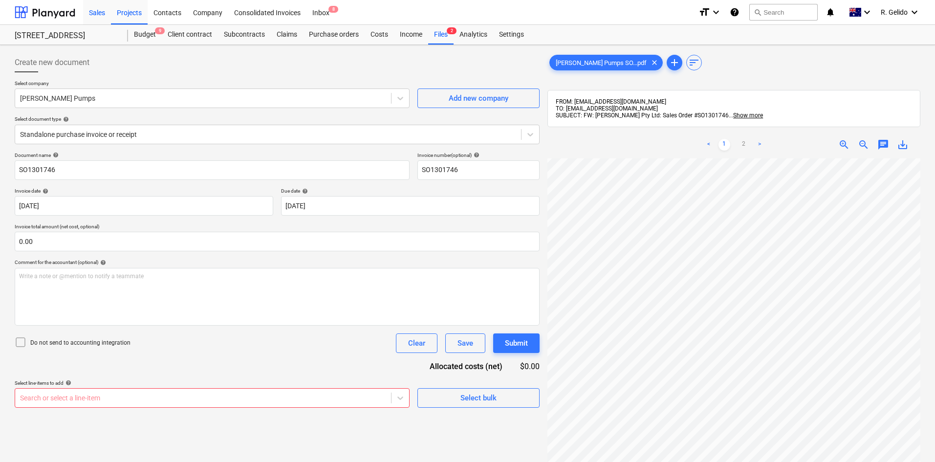
click at [101, 13] on div "Sales" at bounding box center [97, 12] width 28 height 25
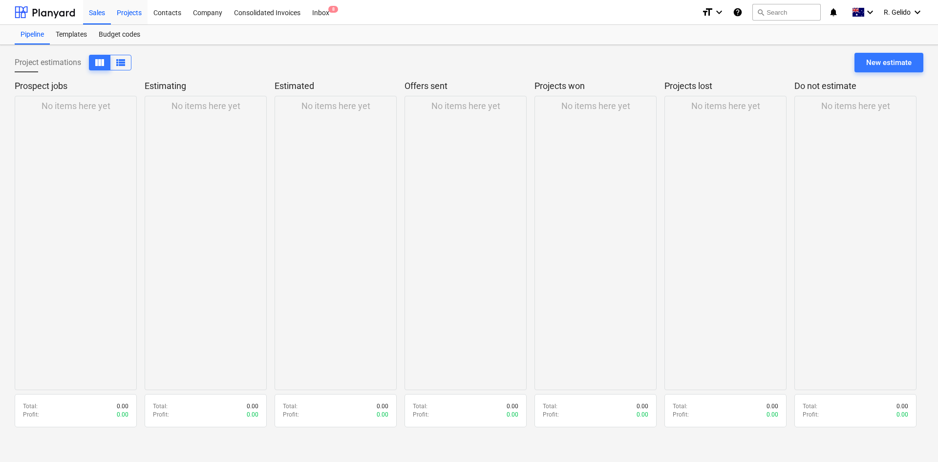
click at [124, 13] on div "Projects" at bounding box center [129, 12] width 37 height 25
